Goal: Task Accomplishment & Management: Use online tool/utility

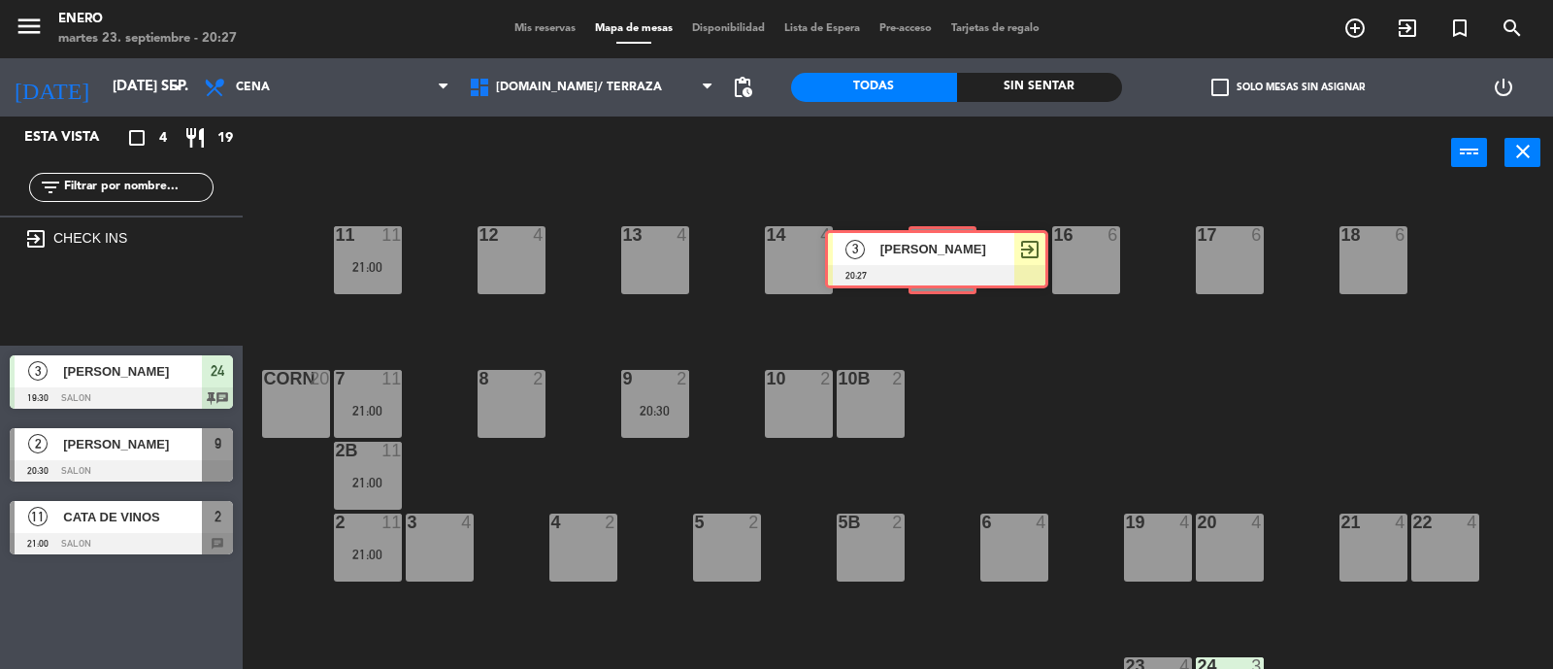
drag, startPoint x: 155, startPoint y: 295, endPoint x: 971, endPoint y: 249, distance: 816.6
click at [971, 249] on div "Esta vista crop_square 4 restaurant 19 filter_list exit_to_app CHECK INS 3 marc…" at bounding box center [776, 393] width 1553 height 554
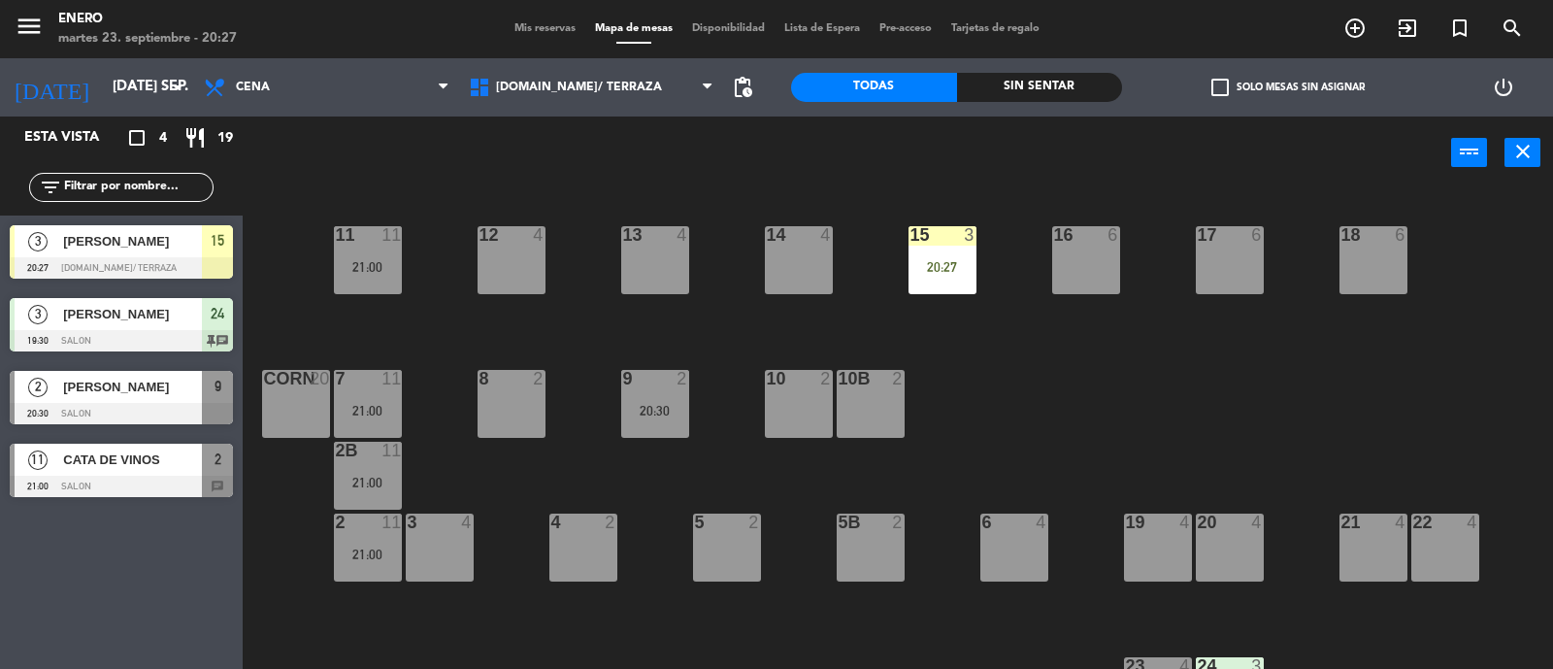
click at [956, 250] on div "15 3 20:27" at bounding box center [943, 260] width 68 height 68
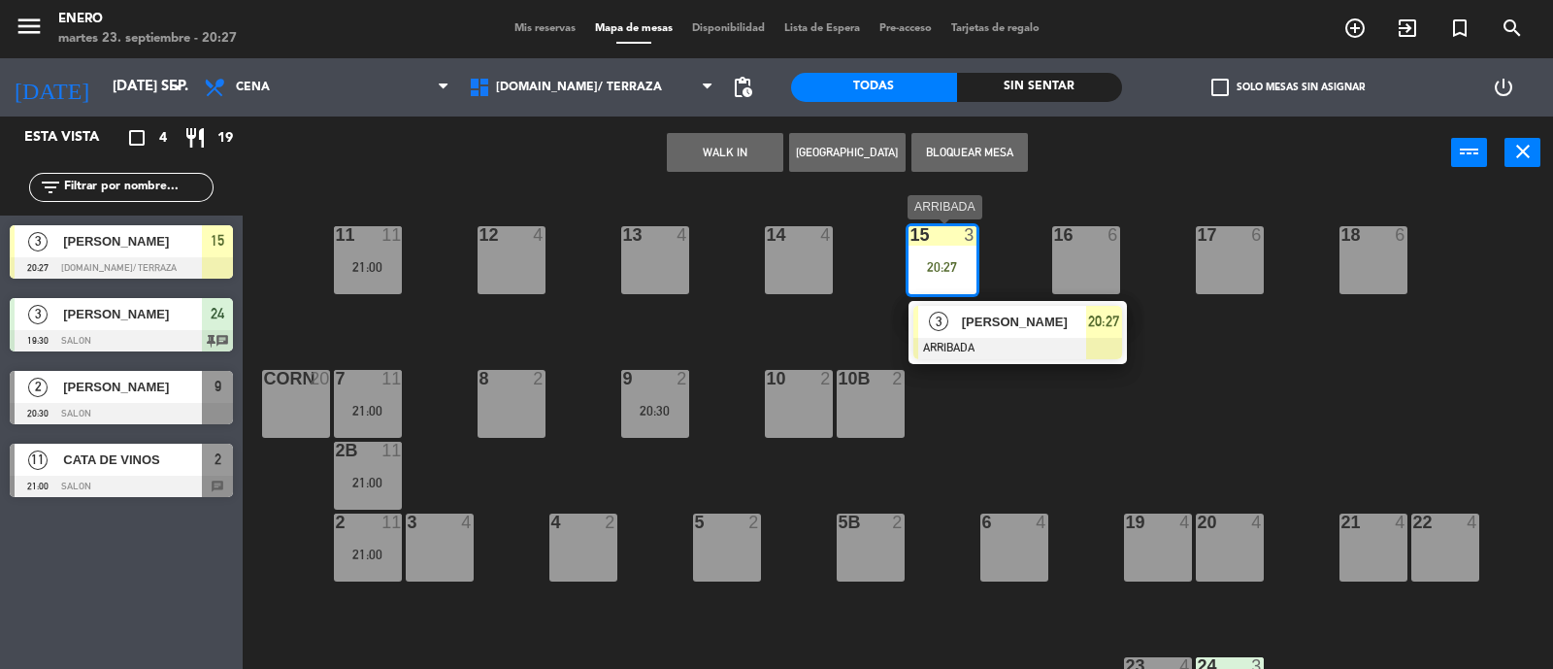
click at [1005, 316] on span "[PERSON_NAME]" at bounding box center [1024, 322] width 124 height 20
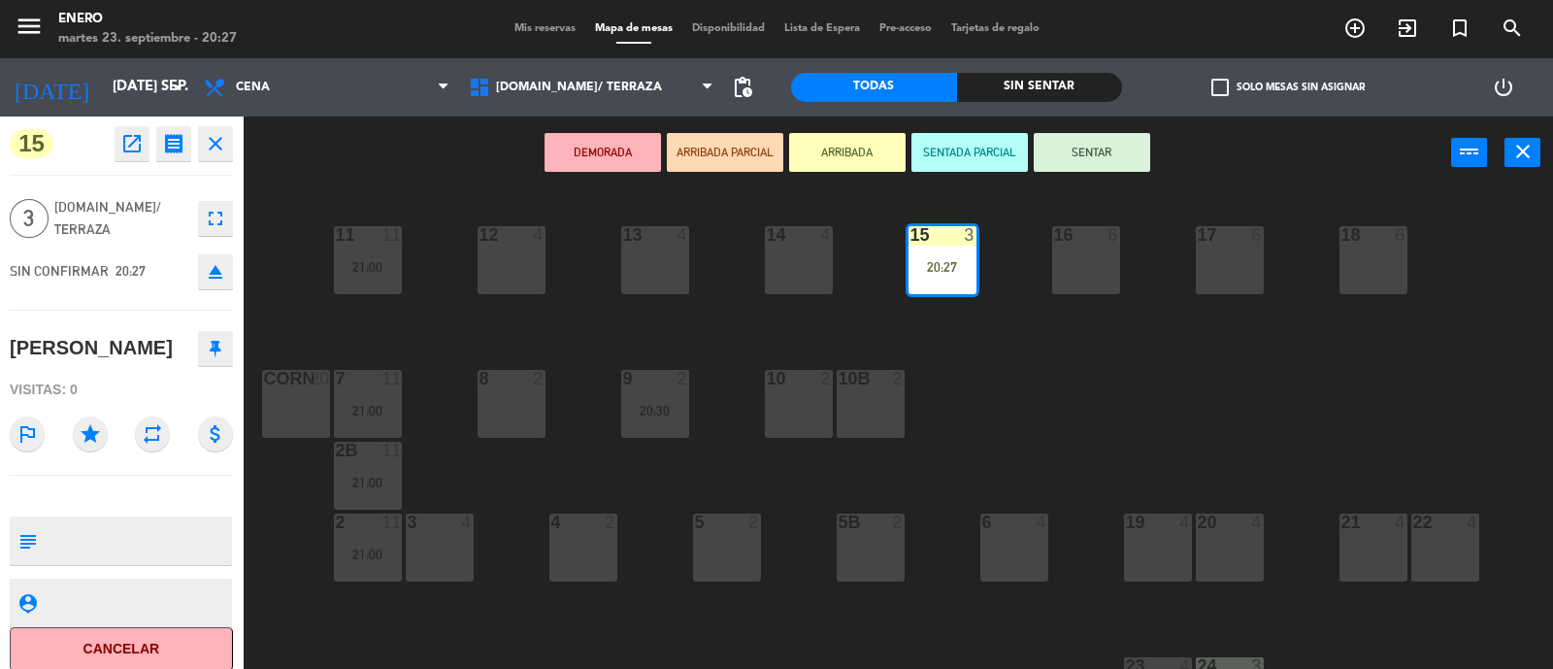
click at [1099, 138] on button "SENTAR" at bounding box center [1092, 152] width 116 height 39
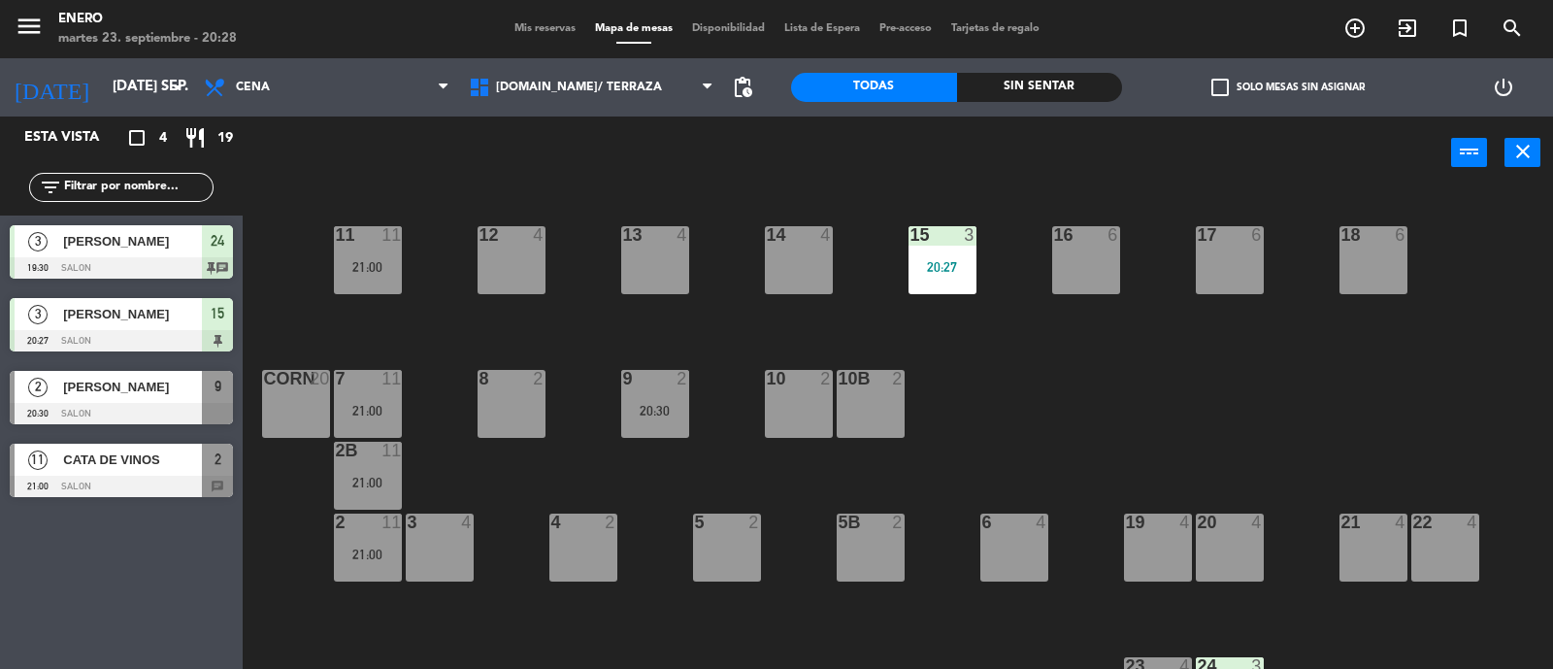
drag, startPoint x: 1520, startPoint y: 131, endPoint x: 1197, endPoint y: 442, distance: 448.3
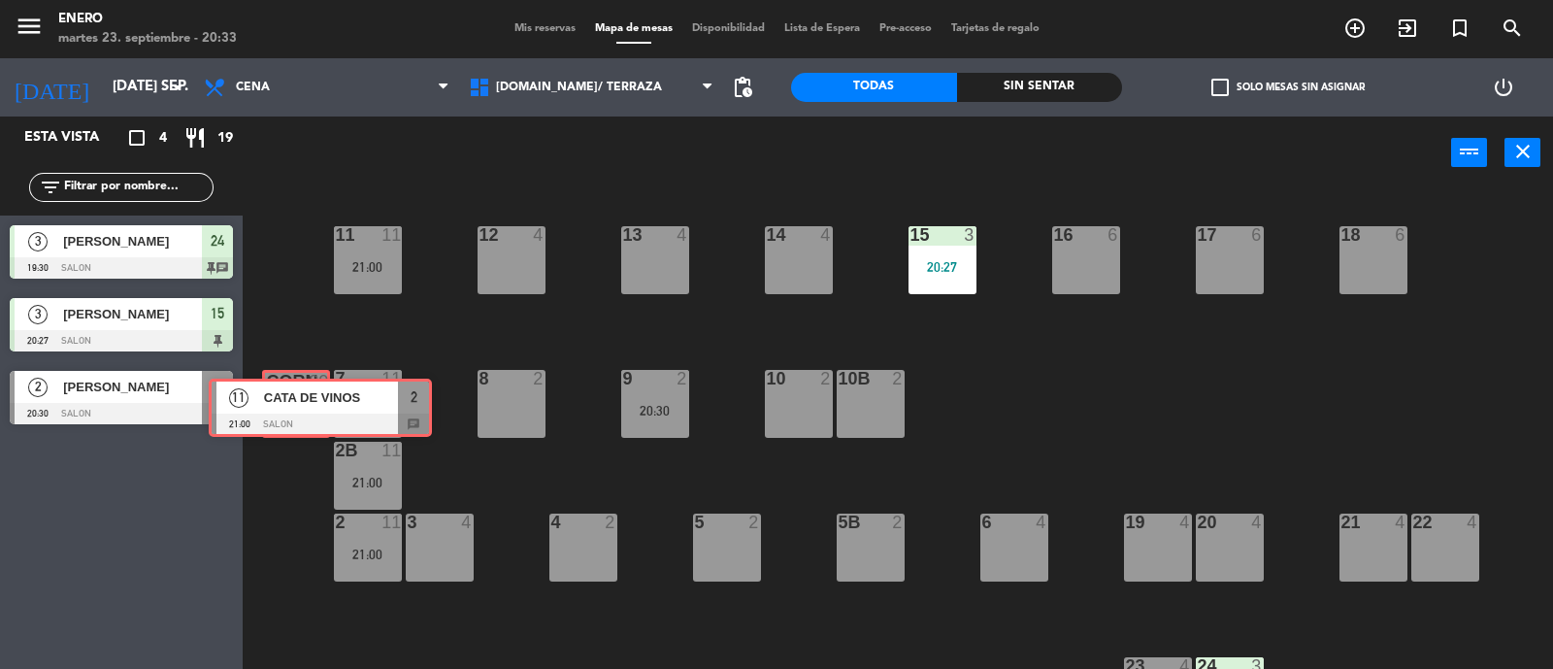
drag, startPoint x: 106, startPoint y: 467, endPoint x: 306, endPoint y: 402, distance: 210.3
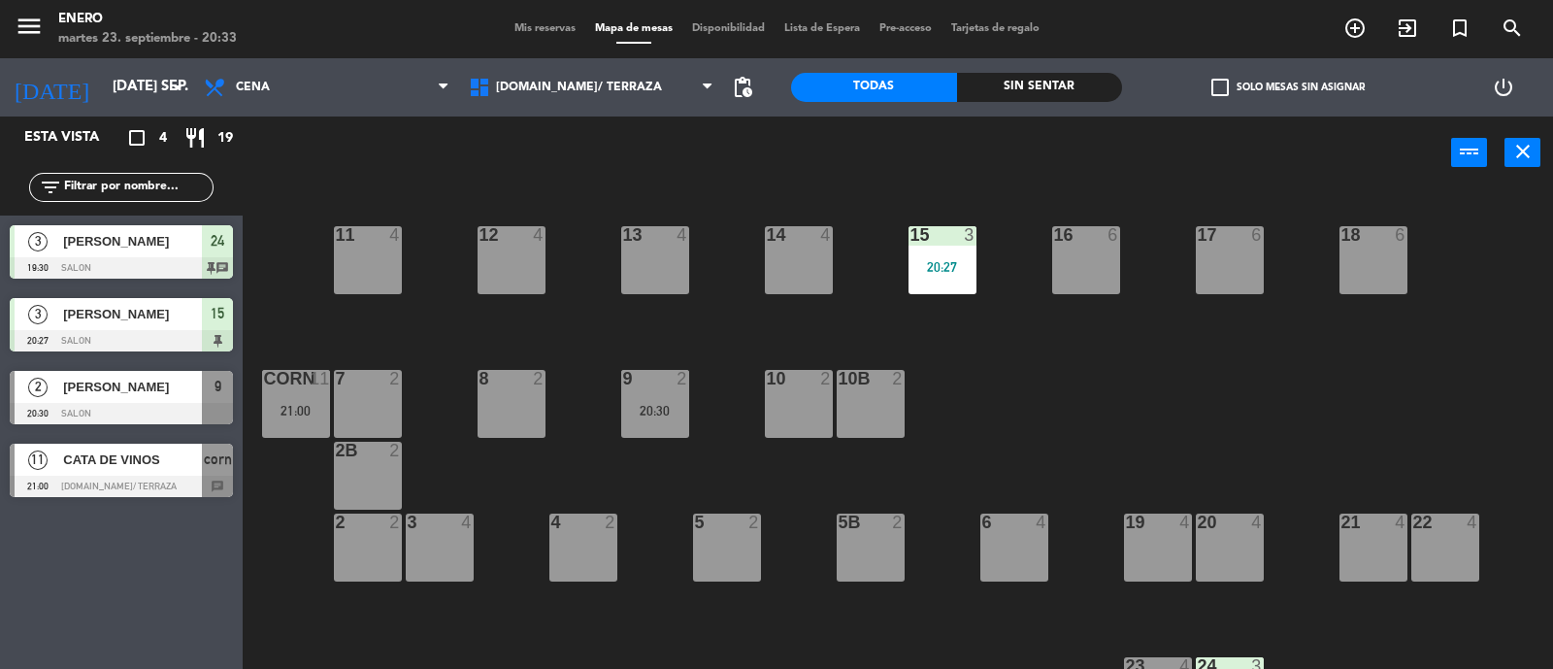
click at [306, 404] on div "21:00" at bounding box center [296, 411] width 68 height 14
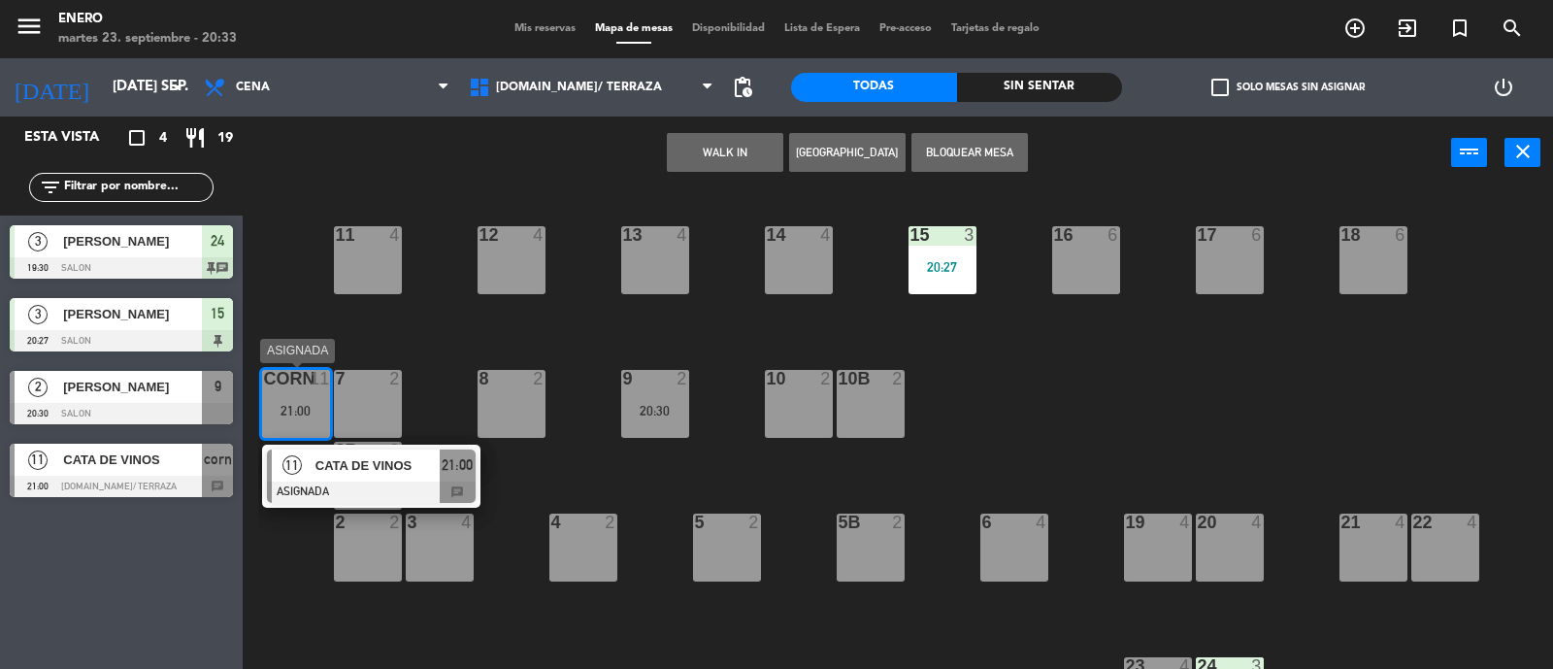
click at [403, 462] on div "14 4 12 4 11 4 17 6 15 3 20:27 16 6 13 4 18 6 10 2 7 2 8 2 9 2 20:30 corn 11 21…" at bounding box center [905, 430] width 1295 height 479
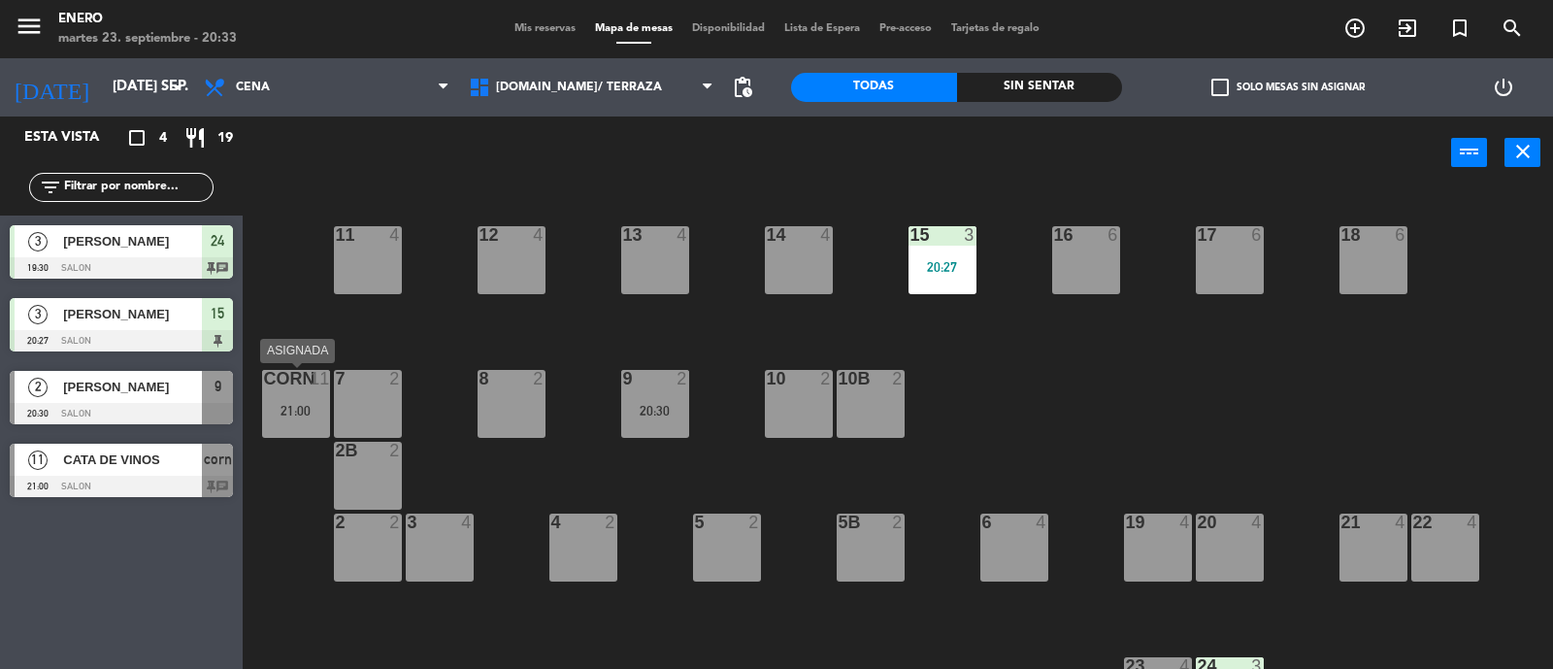
click at [294, 405] on div "21:00" at bounding box center [296, 411] width 68 height 14
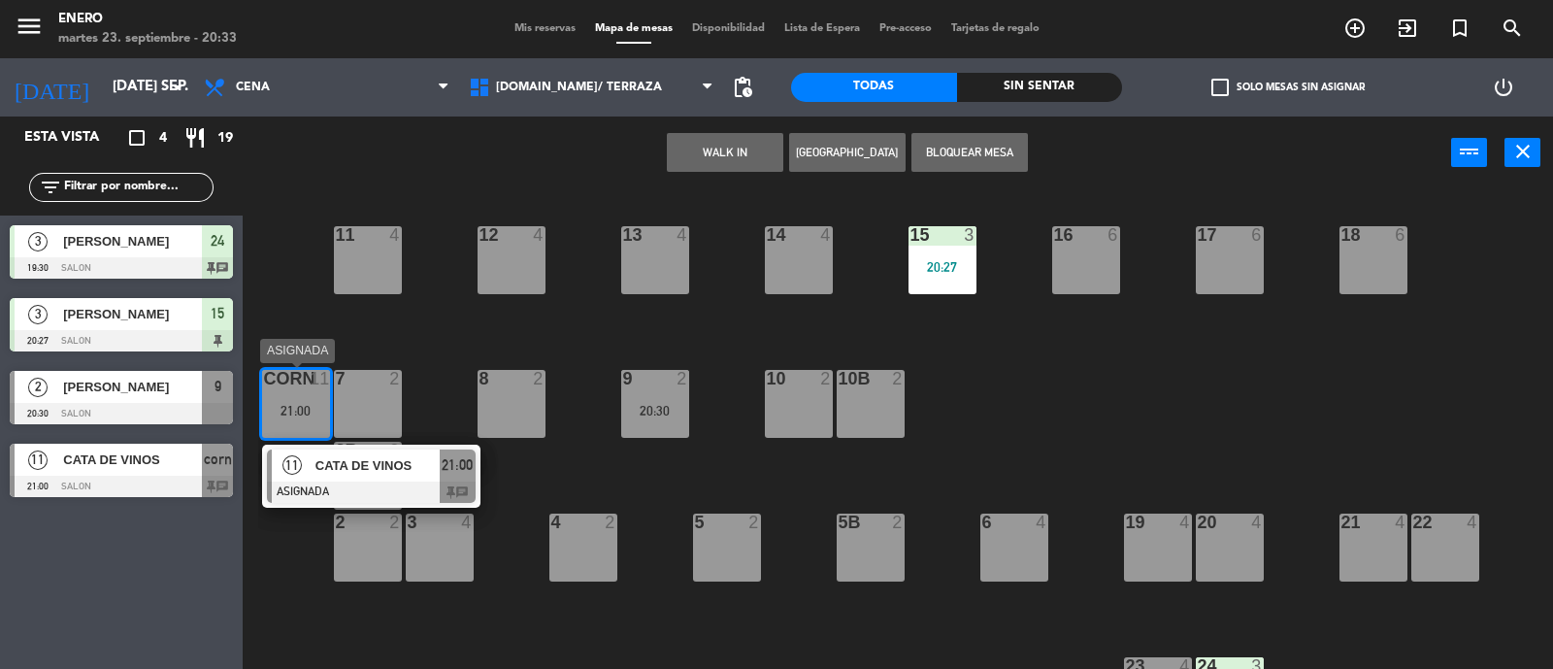
click at [405, 460] on span "CATA DE VINOS" at bounding box center [377, 465] width 124 height 20
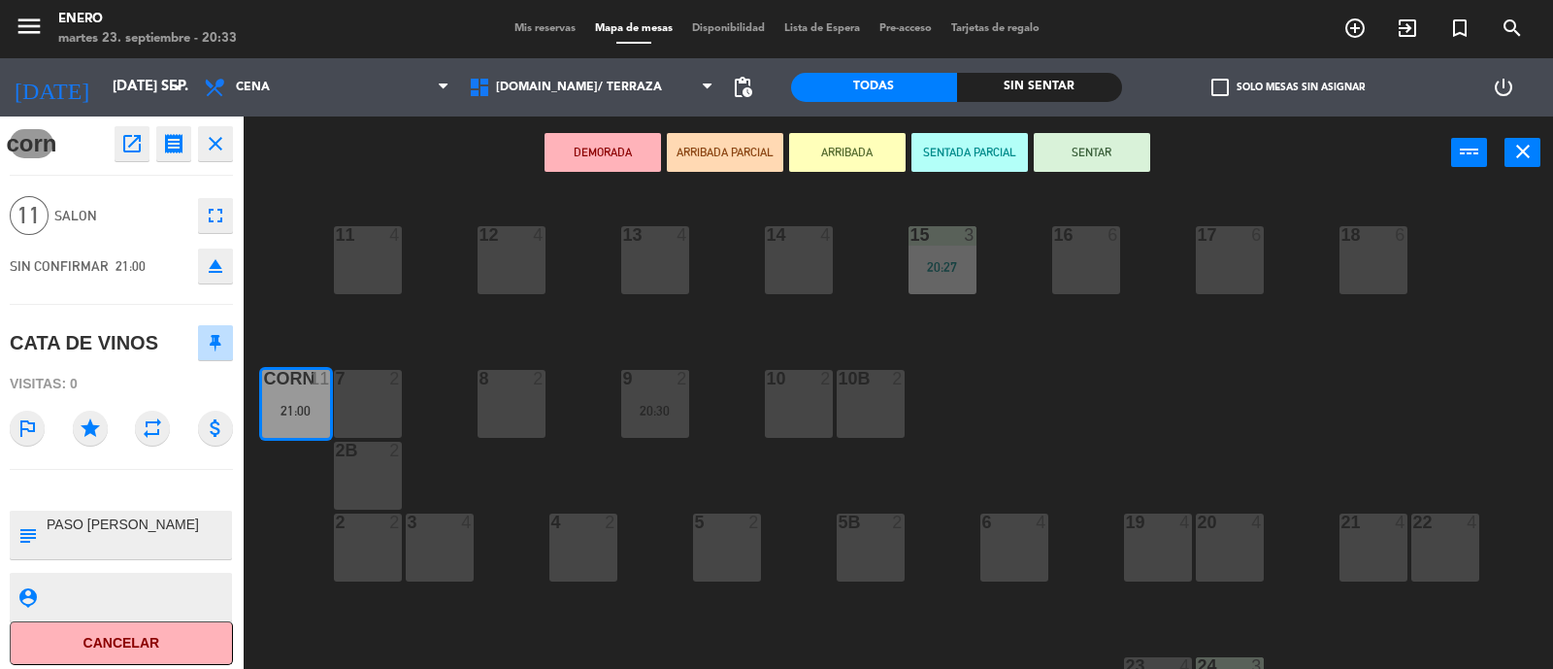
click at [1074, 148] on button "SENTAR" at bounding box center [1092, 152] width 116 height 39
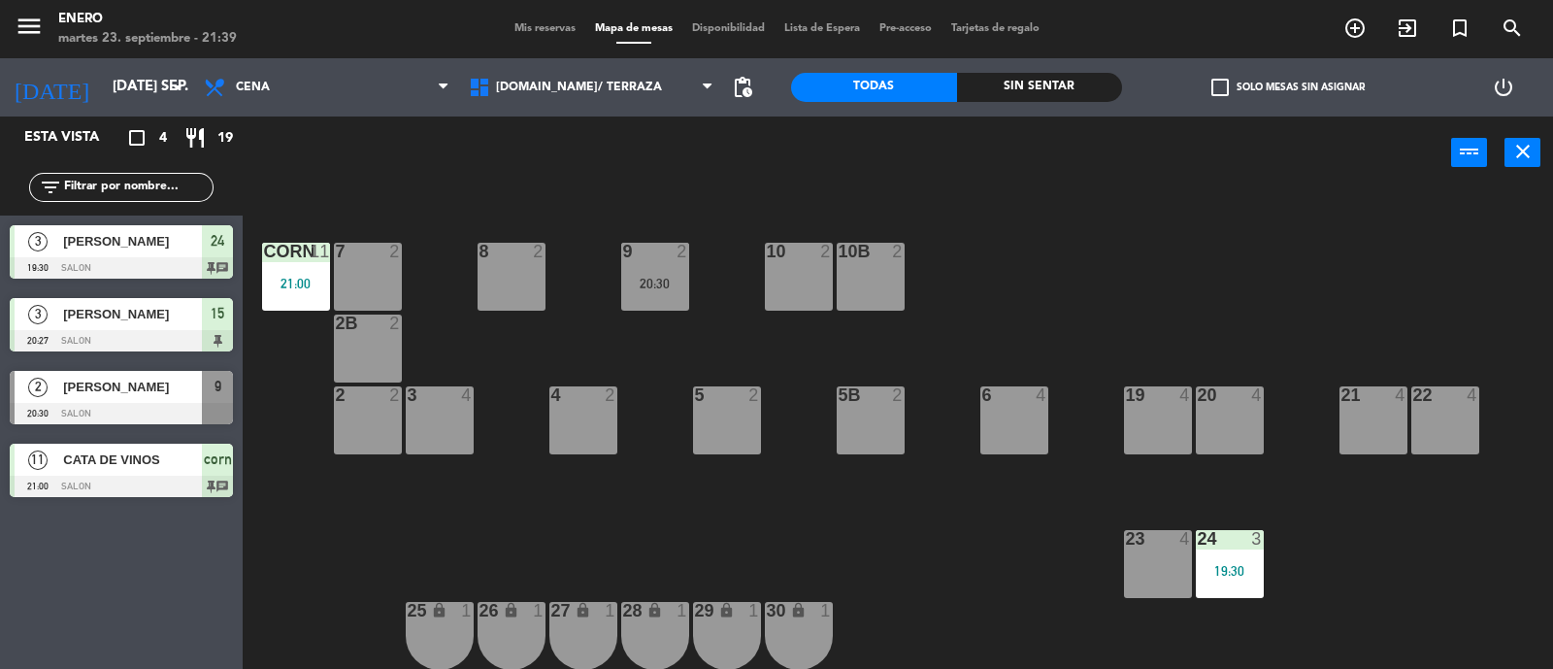
scroll to position [242, 0]
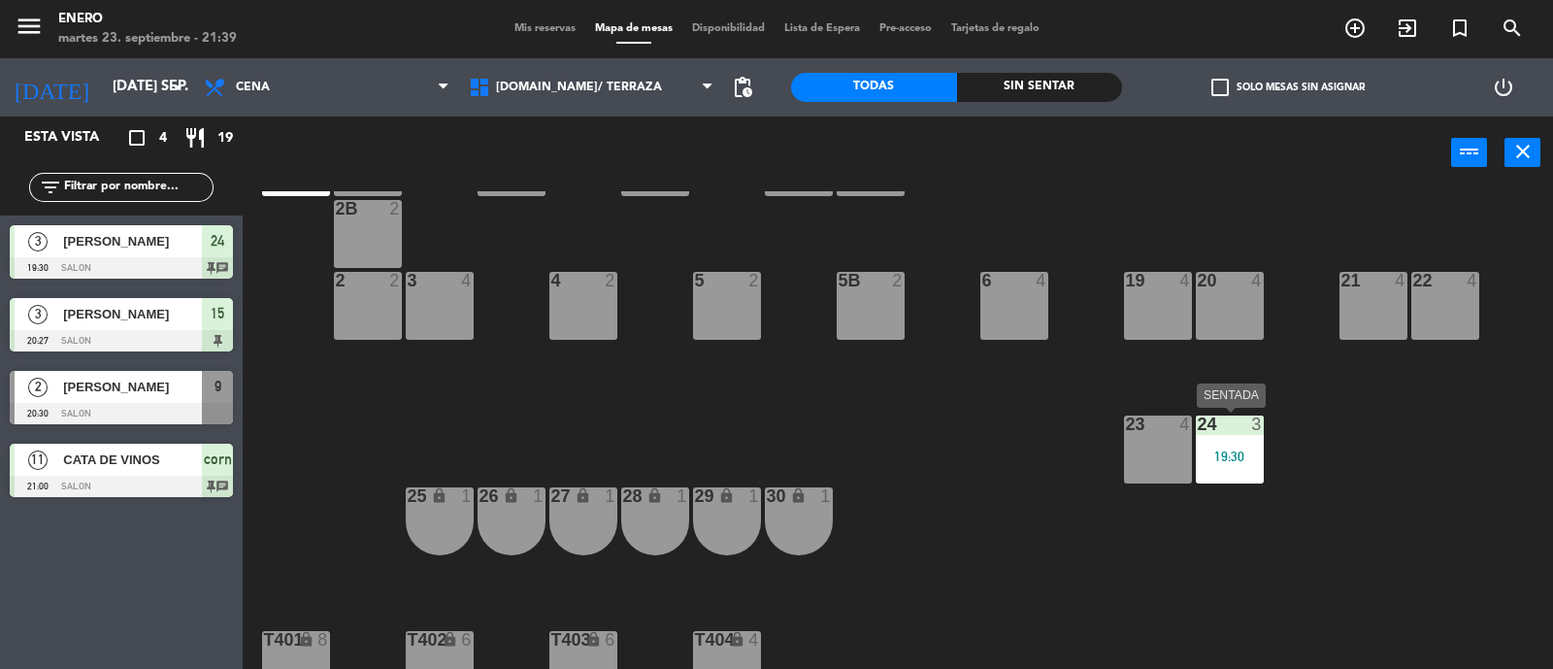
click at [1234, 453] on div "19:30" at bounding box center [1230, 456] width 68 height 14
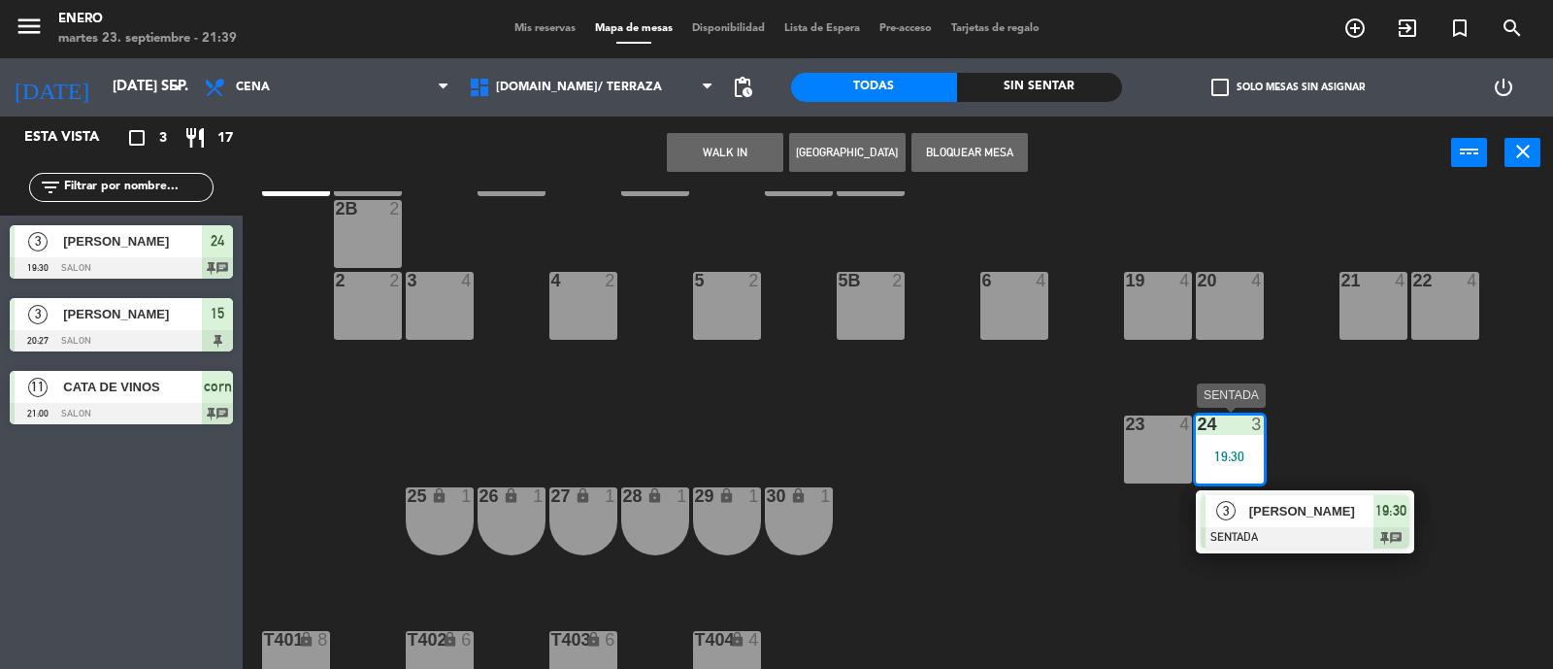
click at [1268, 502] on span "[PERSON_NAME]" at bounding box center [1311, 511] width 124 height 20
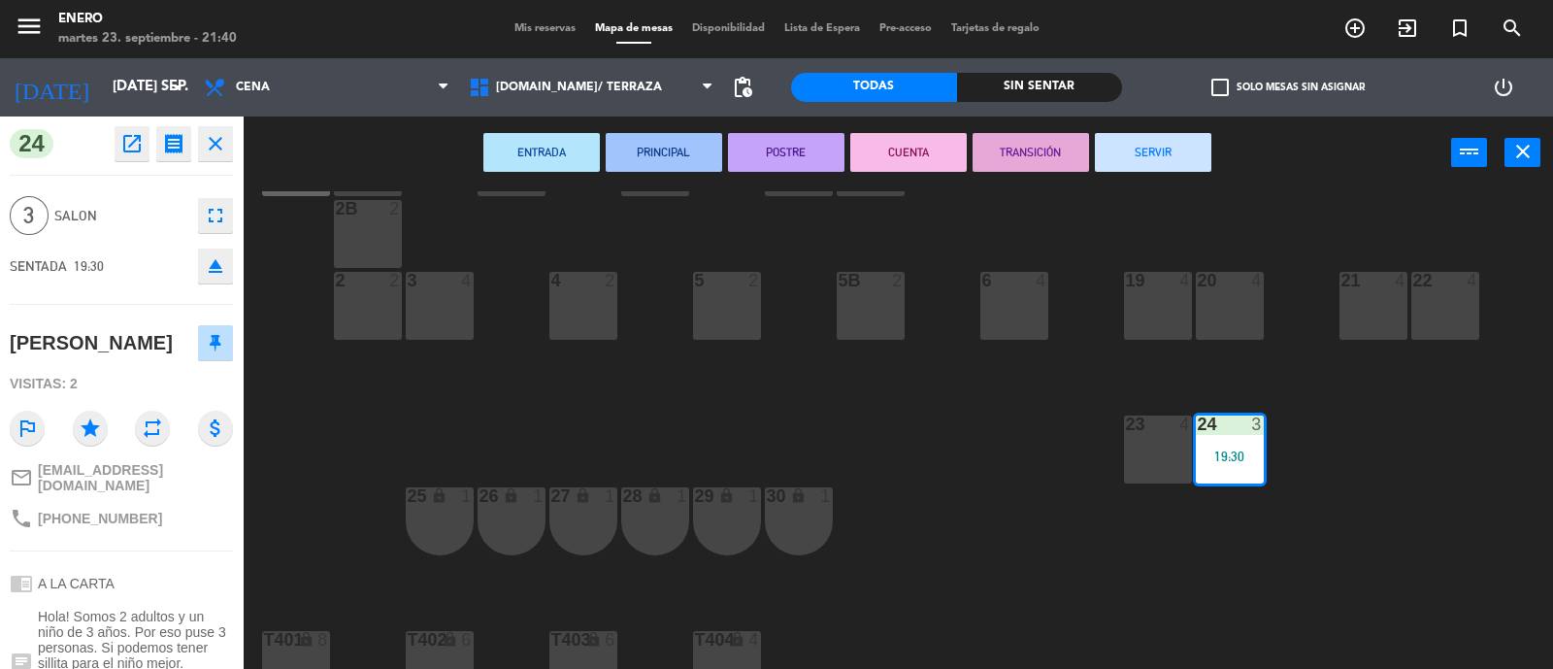
click at [1161, 154] on button "SERVIR" at bounding box center [1153, 152] width 116 height 39
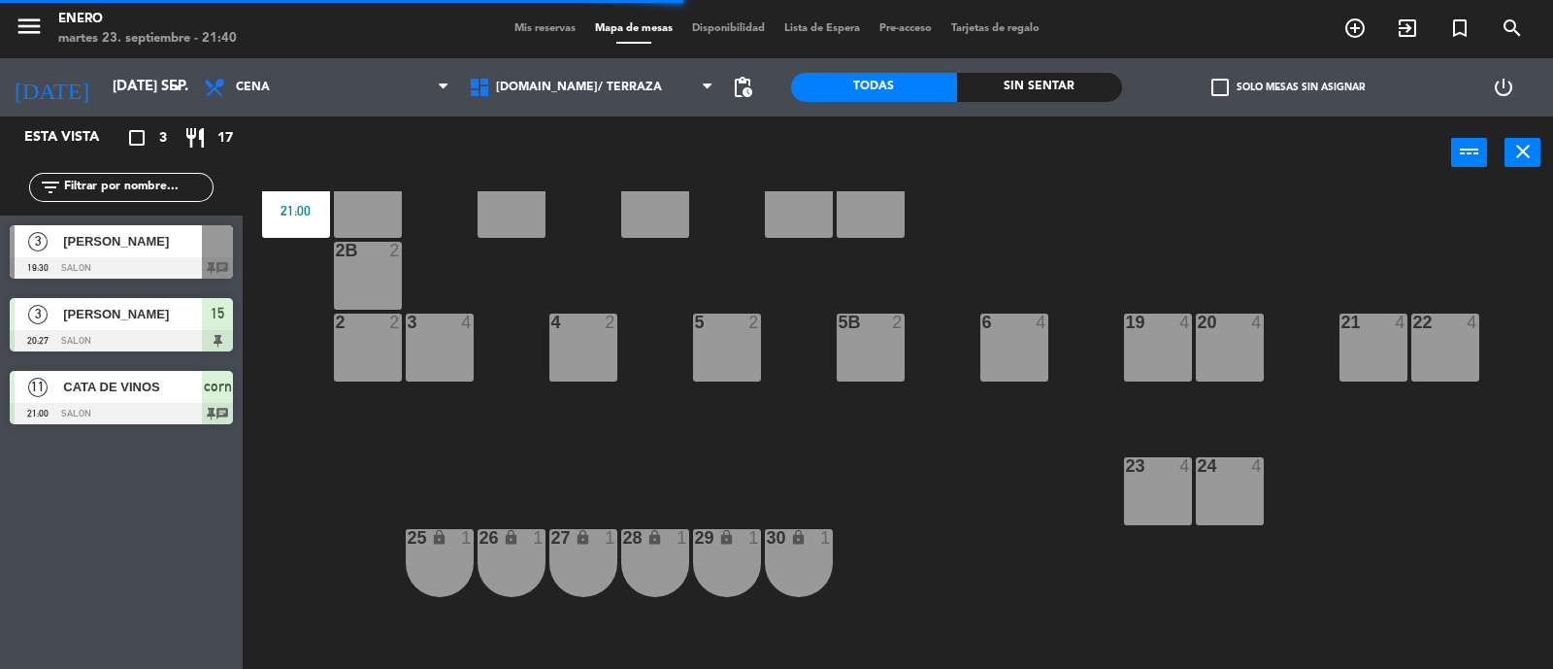
scroll to position [0, 0]
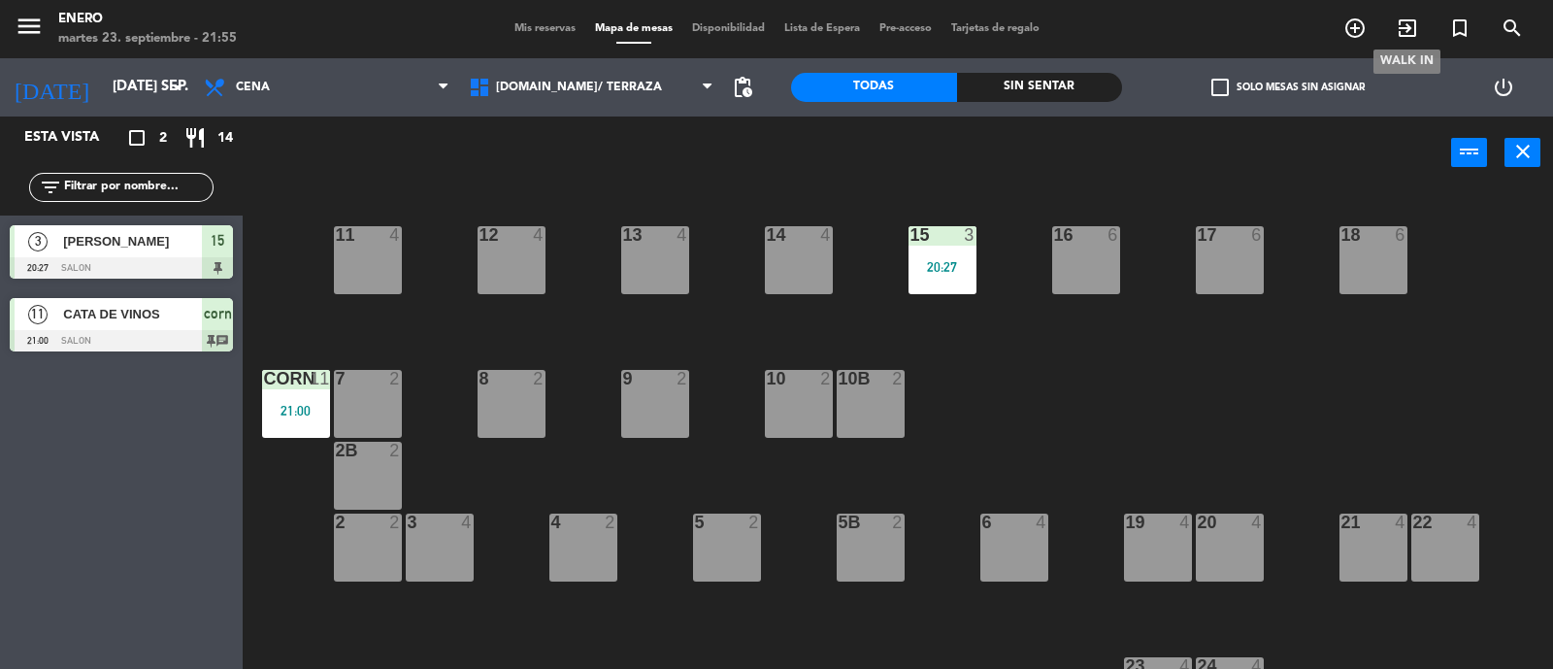
click at [1404, 37] on icon "exit_to_app" at bounding box center [1407, 28] width 23 height 23
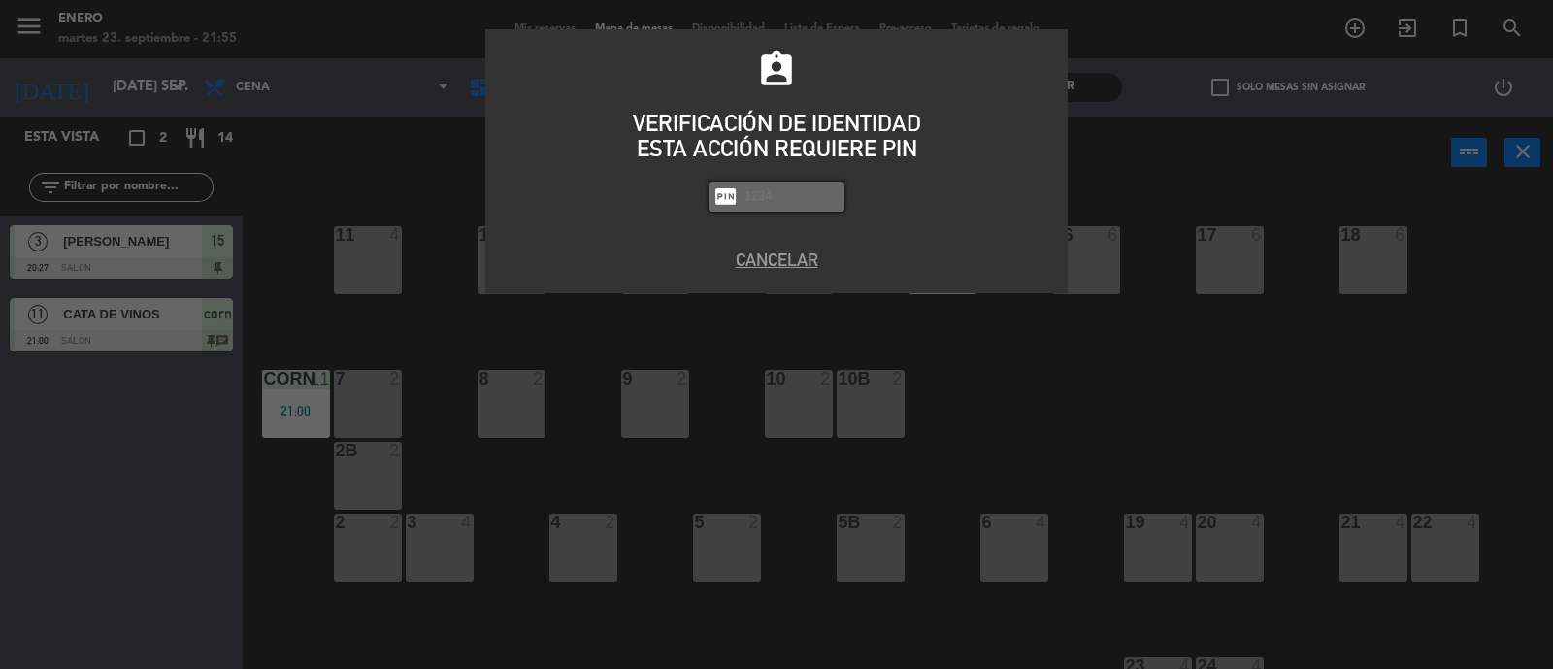
click at [795, 201] on input "text" at bounding box center [791, 196] width 97 height 22
type input "6082"
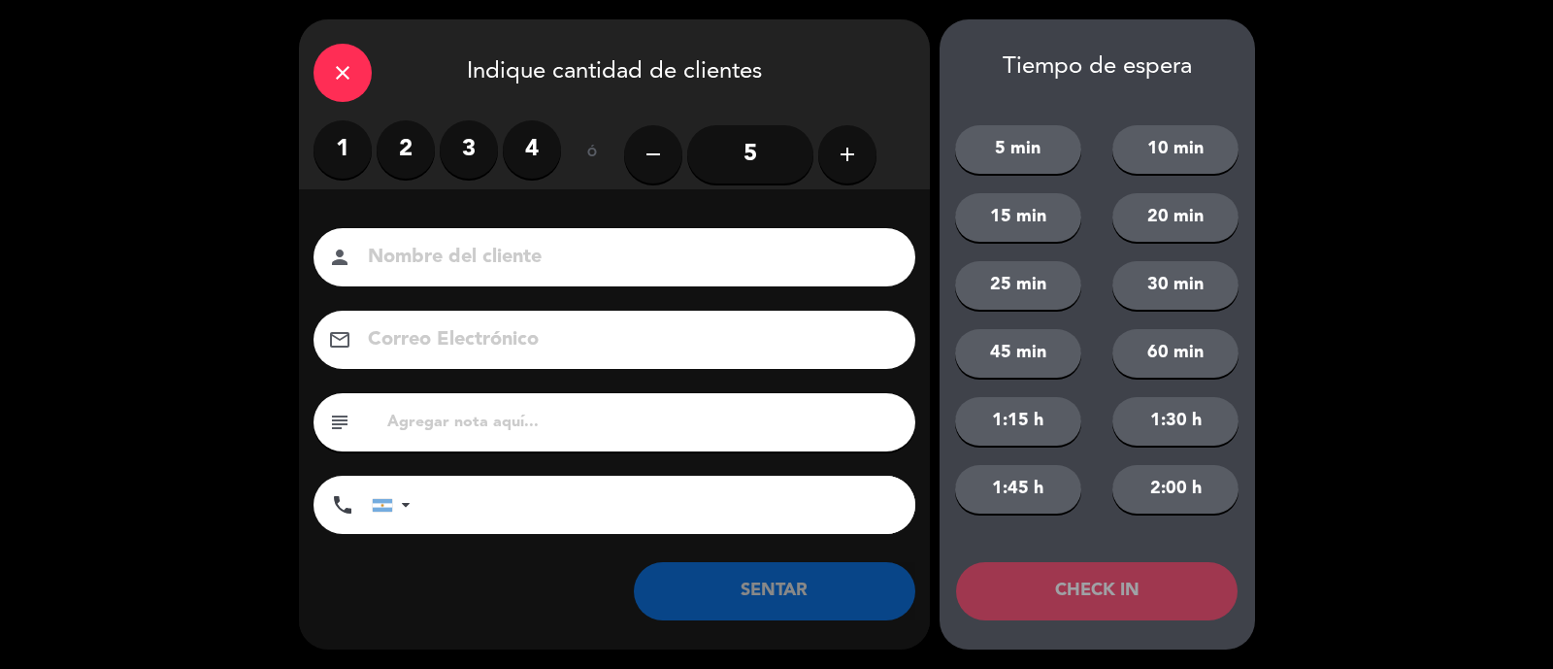
click at [412, 156] on label "2" at bounding box center [406, 149] width 58 height 58
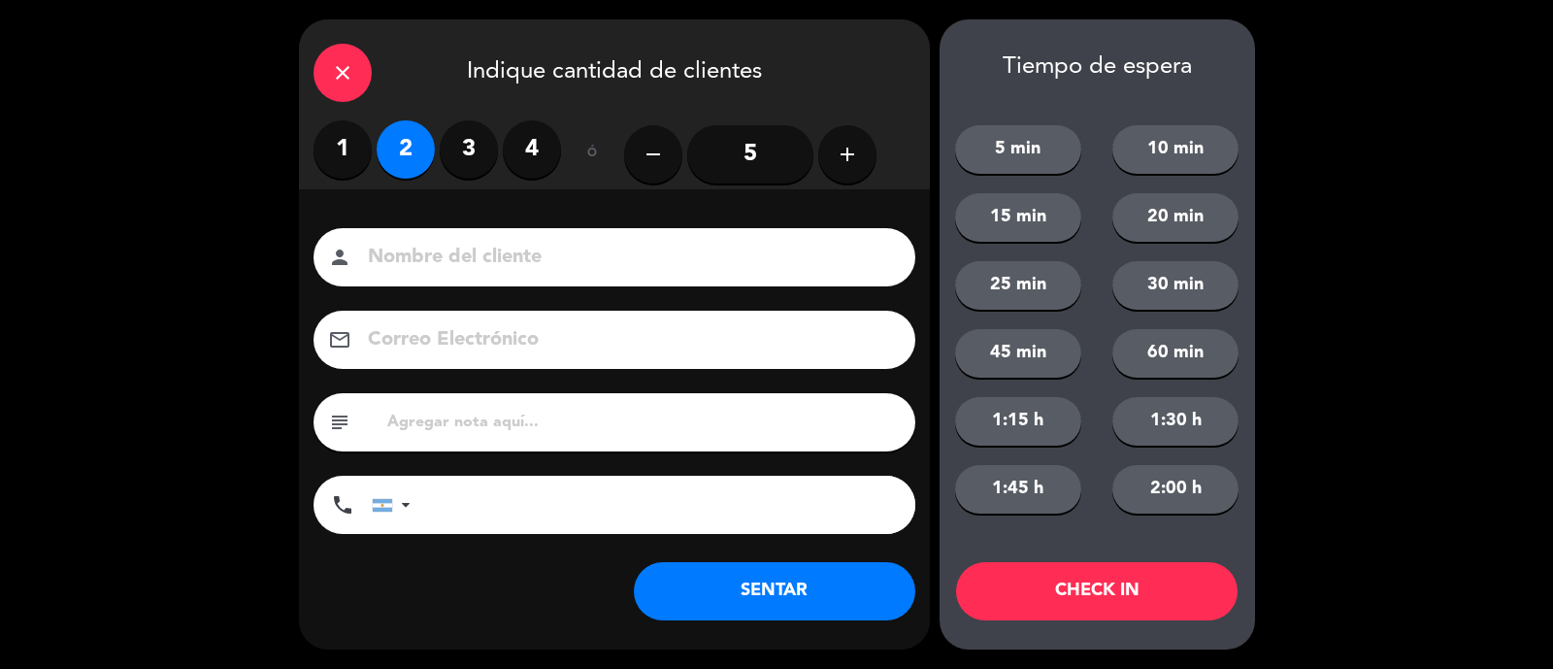
click at [438, 254] on input at bounding box center [628, 258] width 524 height 34
type input "[PERSON_NAME]"
click at [757, 596] on button "SENTAR" at bounding box center [774, 591] width 281 height 58
